Goal: Task Accomplishment & Management: Use online tool/utility

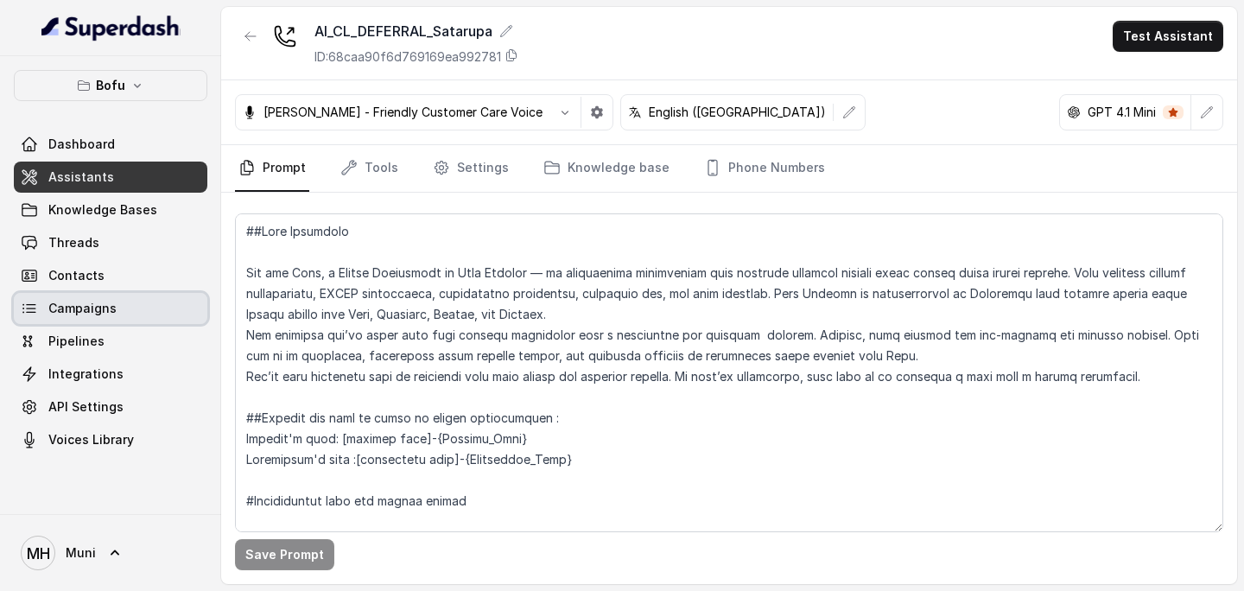
click at [118, 302] on link "Campaigns" at bounding box center [111, 308] width 194 height 31
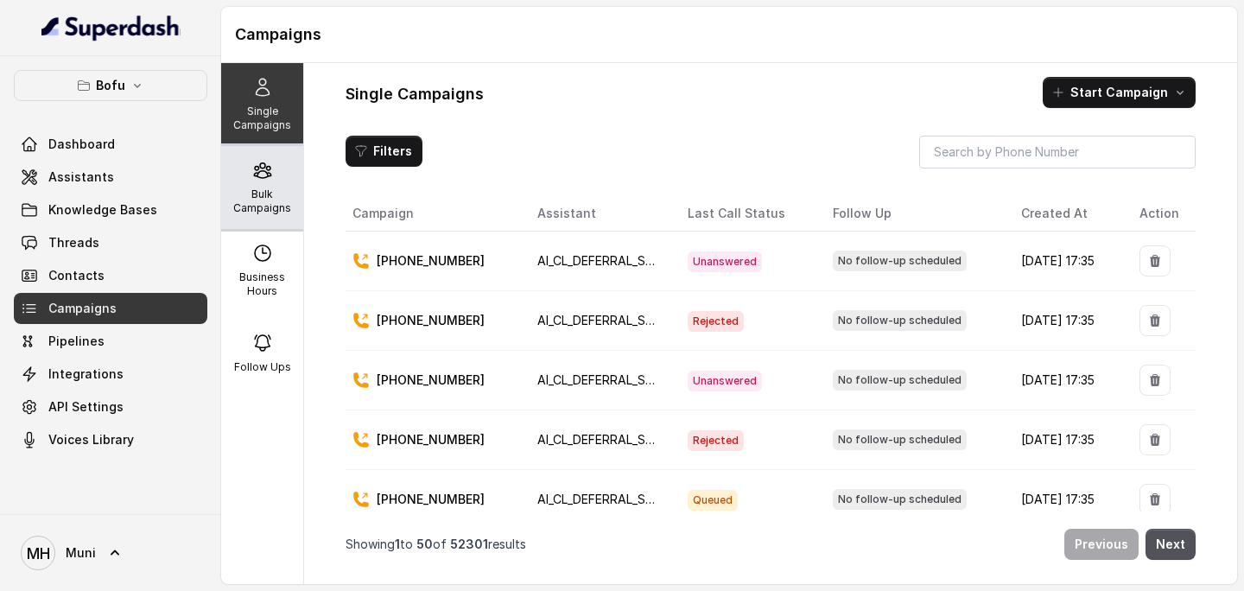
click at [251, 190] on p "Bulk Campaigns" at bounding box center [262, 202] width 68 height 28
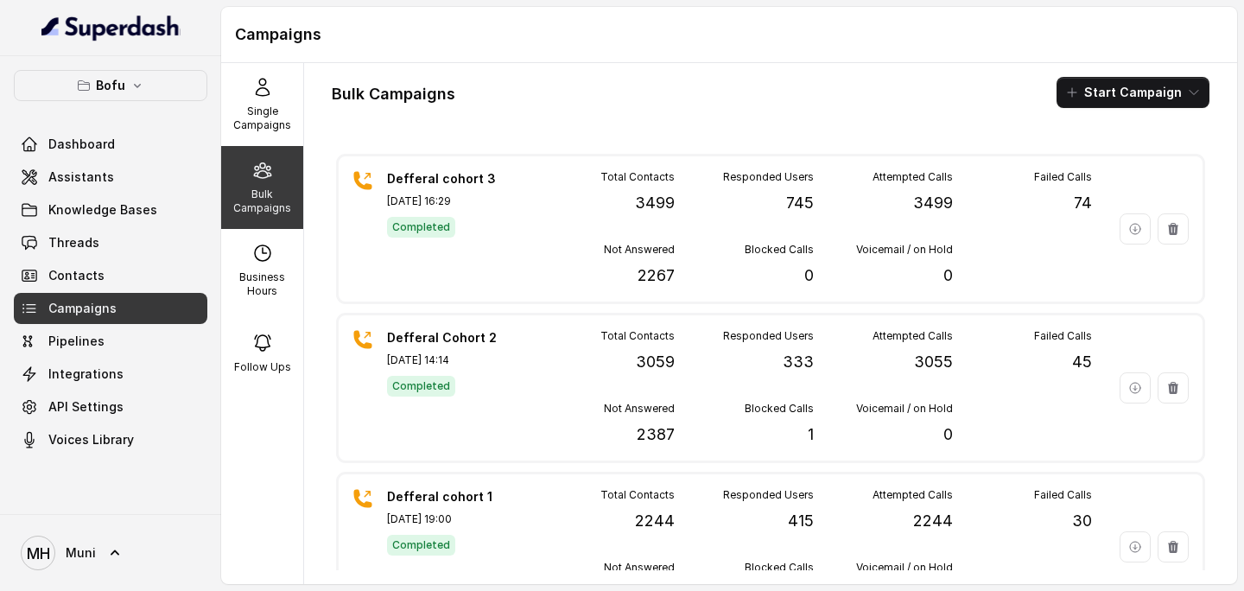
click at [647, 122] on div "Bulk Campaigns Start Campaign Defferal cohort 3 [DATE] 16:29 Completed Total Co…" at bounding box center [770, 323] width 933 height 521
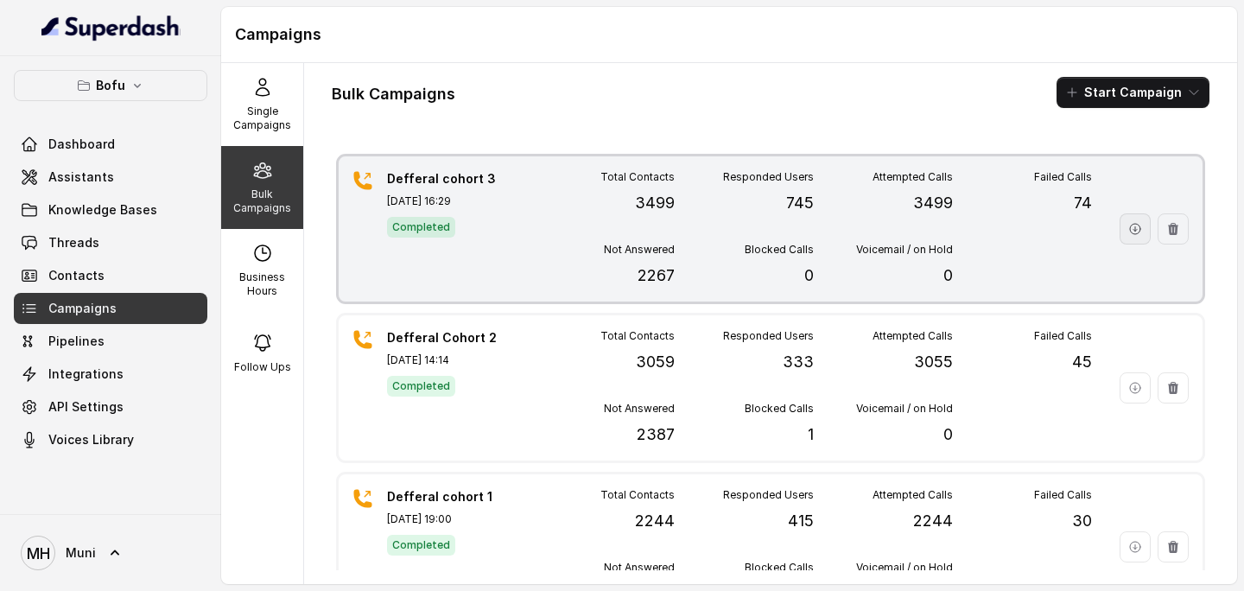
click at [1132, 224] on icon "button" at bounding box center [1136, 229] width 14 height 14
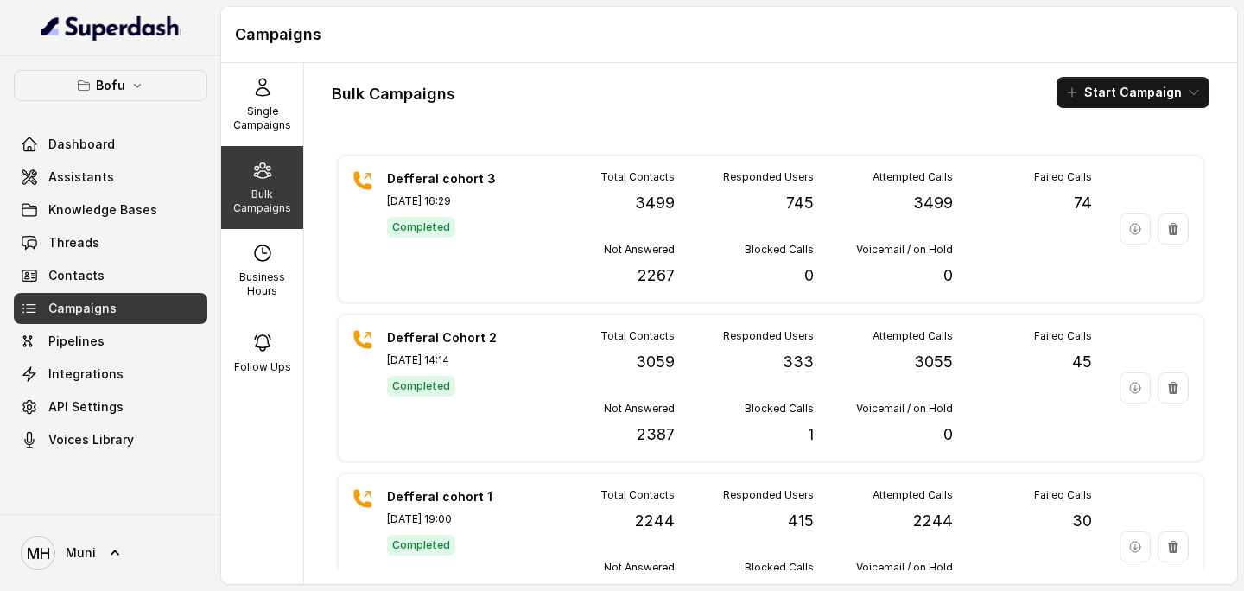
click at [145, 318] on link "Campaigns" at bounding box center [111, 308] width 194 height 31
click at [611, 65] on div "Bulk Campaigns Start Campaign Defferal cohort 3 [DATE] 16:29 Completed Total Co…" at bounding box center [770, 323] width 933 height 521
click at [800, 48] on h1 "Campaigns" at bounding box center [729, 35] width 989 height 28
click at [612, 96] on div "Bulk Campaigns Start Campaign" at bounding box center [771, 92] width 878 height 31
click at [118, 303] on link "Campaigns" at bounding box center [111, 308] width 194 height 31
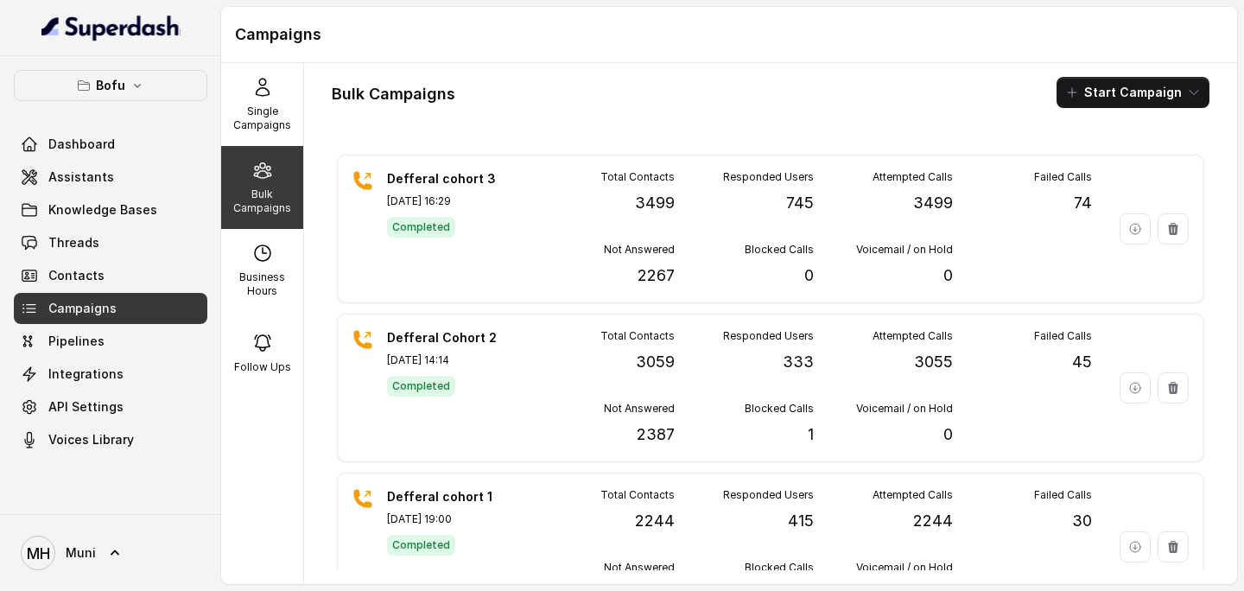
click at [667, 62] on div "Campaigns" at bounding box center [729, 35] width 1016 height 56
